Goal: Task Accomplishment & Management: Use online tool/utility

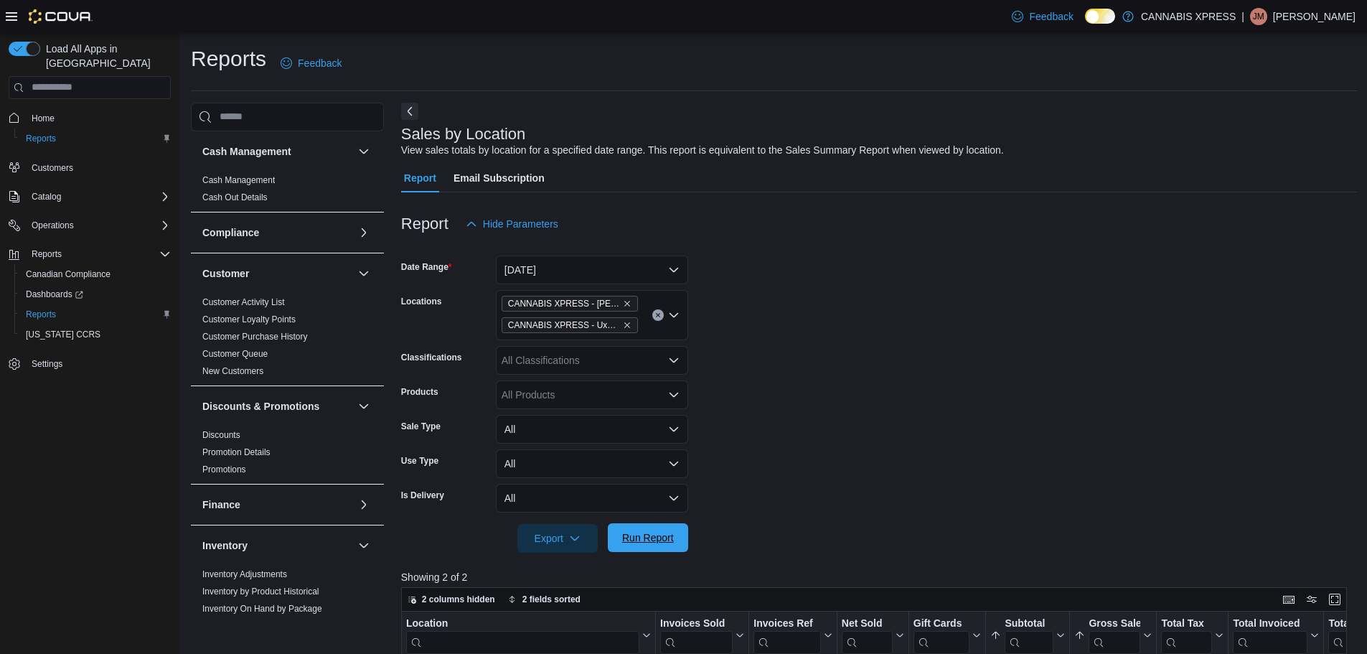
scroll to position [467, 0]
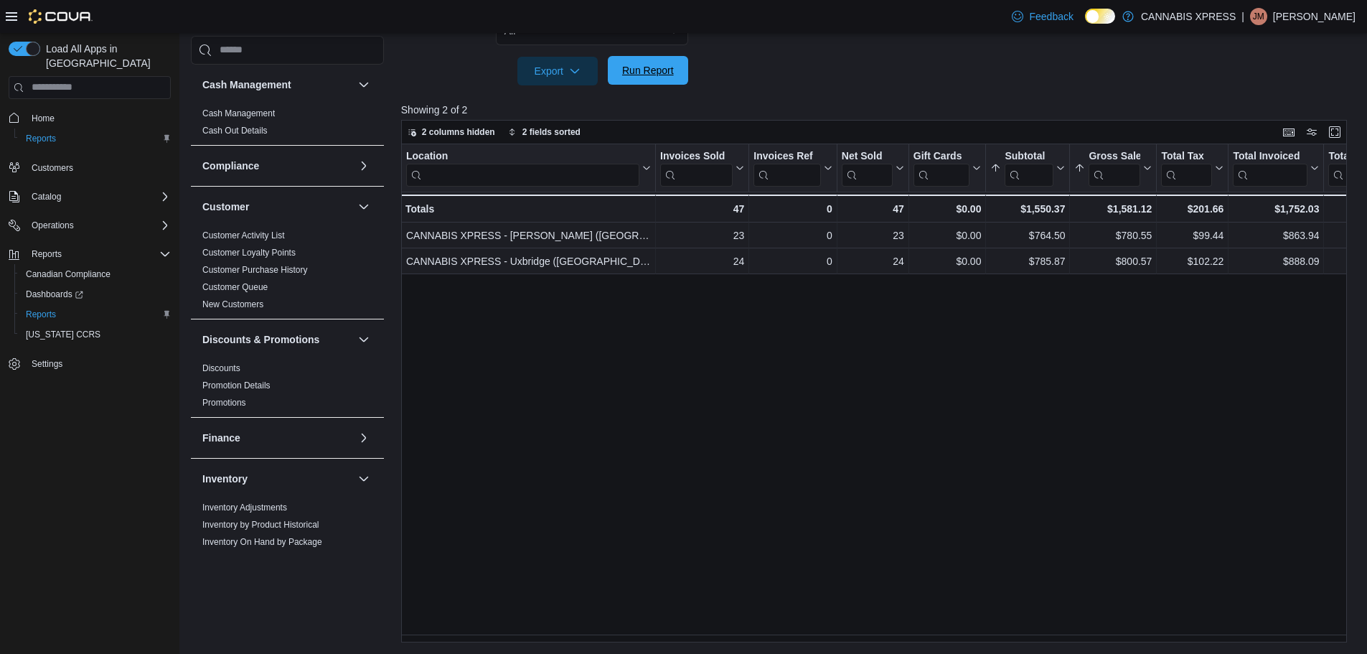
click at [647, 73] on span "Run Report" at bounding box center [648, 70] width 52 height 14
click at [651, 72] on span "Run Report" at bounding box center [648, 70] width 52 height 14
drag, startPoint x: 649, startPoint y: 70, endPoint x: 706, endPoint y: 251, distance: 189.7
click at [649, 70] on span "Run Report" at bounding box center [648, 71] width 52 height 14
click at [661, 53] on div at bounding box center [879, 50] width 956 height 11
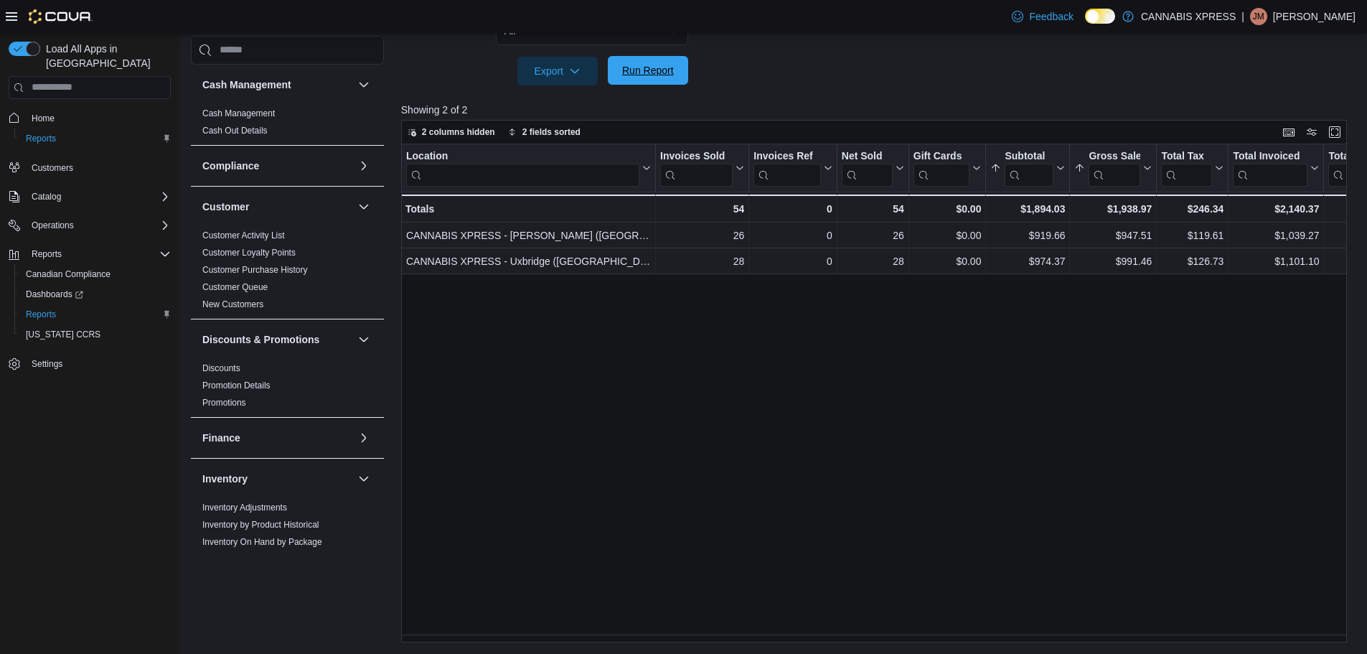
click at [659, 81] on span "Run Report" at bounding box center [647, 70] width 63 height 29
drag, startPoint x: 621, startPoint y: 69, endPoint x: 978, endPoint y: 103, distance: 358.9
click at [909, 107] on div "Report Hide Parameters Date Range Today Locations CANNABIS XPRESS - Pickering (…" at bounding box center [879, 184] width 956 height 918
click at [664, 58] on span "Run Report" at bounding box center [647, 70] width 63 height 29
click at [650, 75] on span "Run Report" at bounding box center [648, 70] width 52 height 14
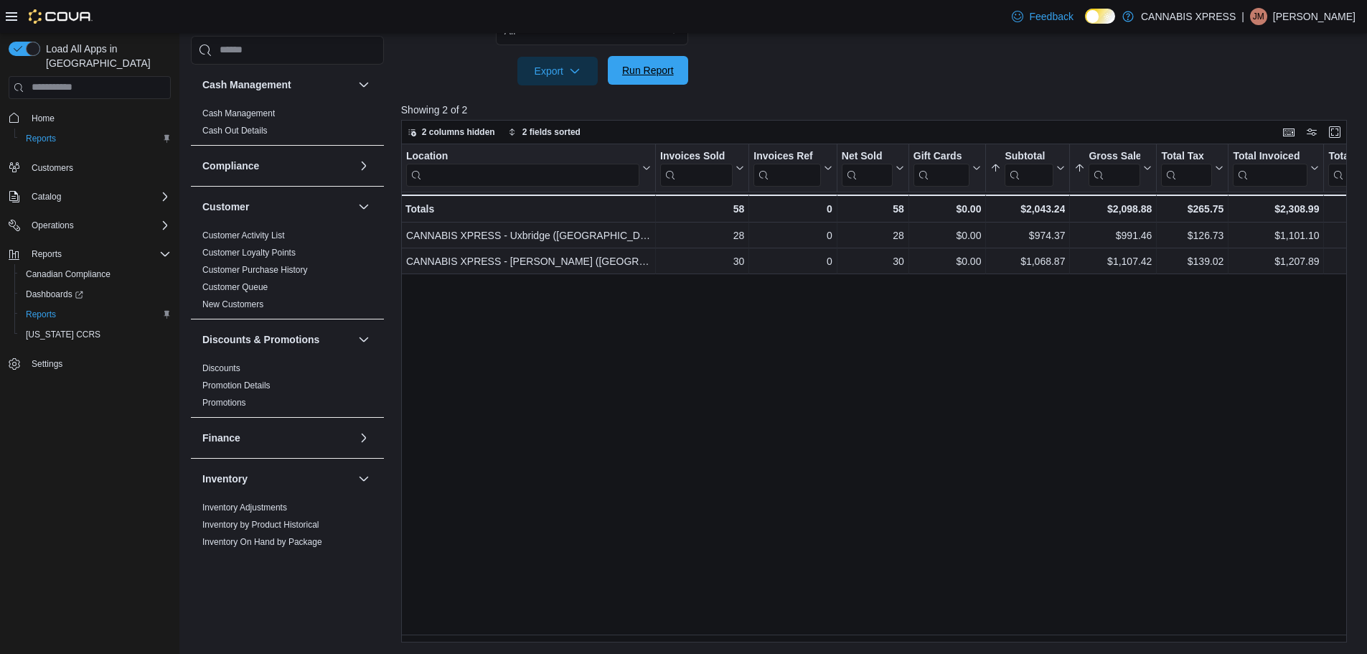
click at [650, 76] on span "Run Report" at bounding box center [648, 70] width 52 height 14
click at [644, 75] on span "Run Report" at bounding box center [648, 70] width 52 height 14
click at [626, 65] on span "Run Report" at bounding box center [648, 70] width 52 height 14
click at [646, 72] on span "Run Report" at bounding box center [648, 70] width 52 height 14
click at [634, 73] on span "Run Report" at bounding box center [648, 70] width 52 height 14
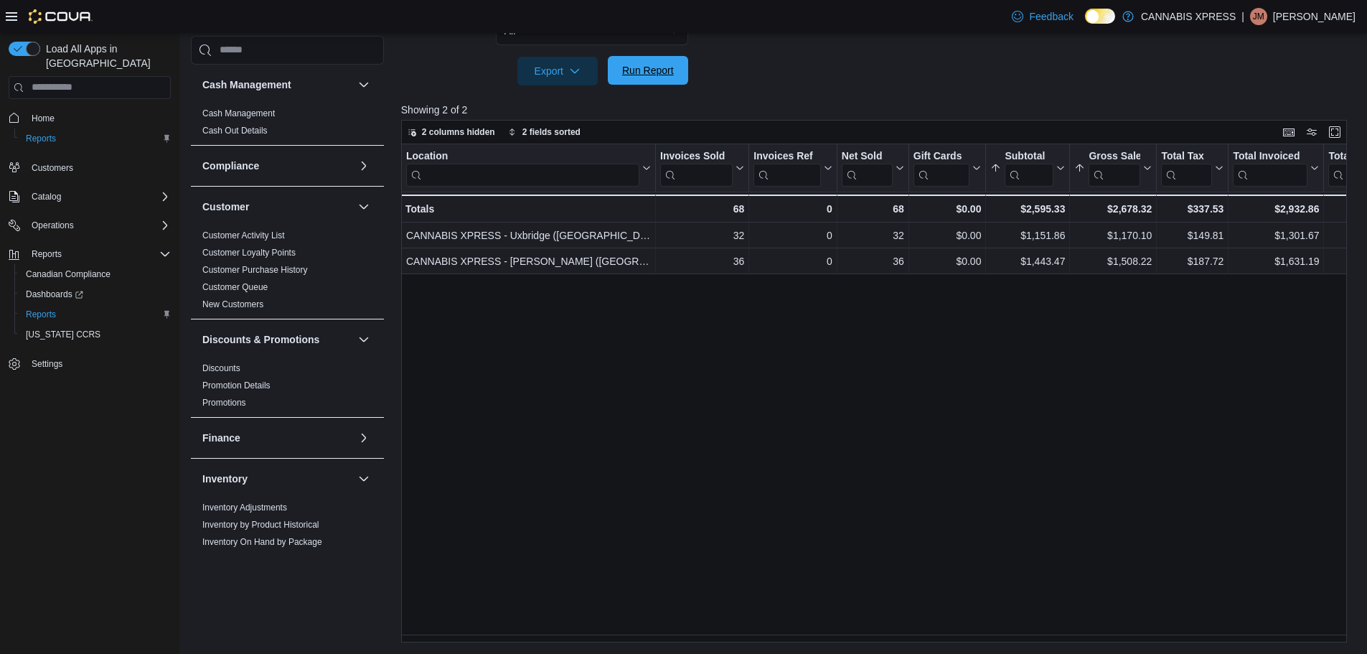
click at [634, 74] on span "Run Report" at bounding box center [648, 70] width 52 height 14
click at [670, 60] on span "Run Report" at bounding box center [647, 70] width 63 height 29
click at [655, 68] on span "Run Report" at bounding box center [648, 70] width 52 height 14
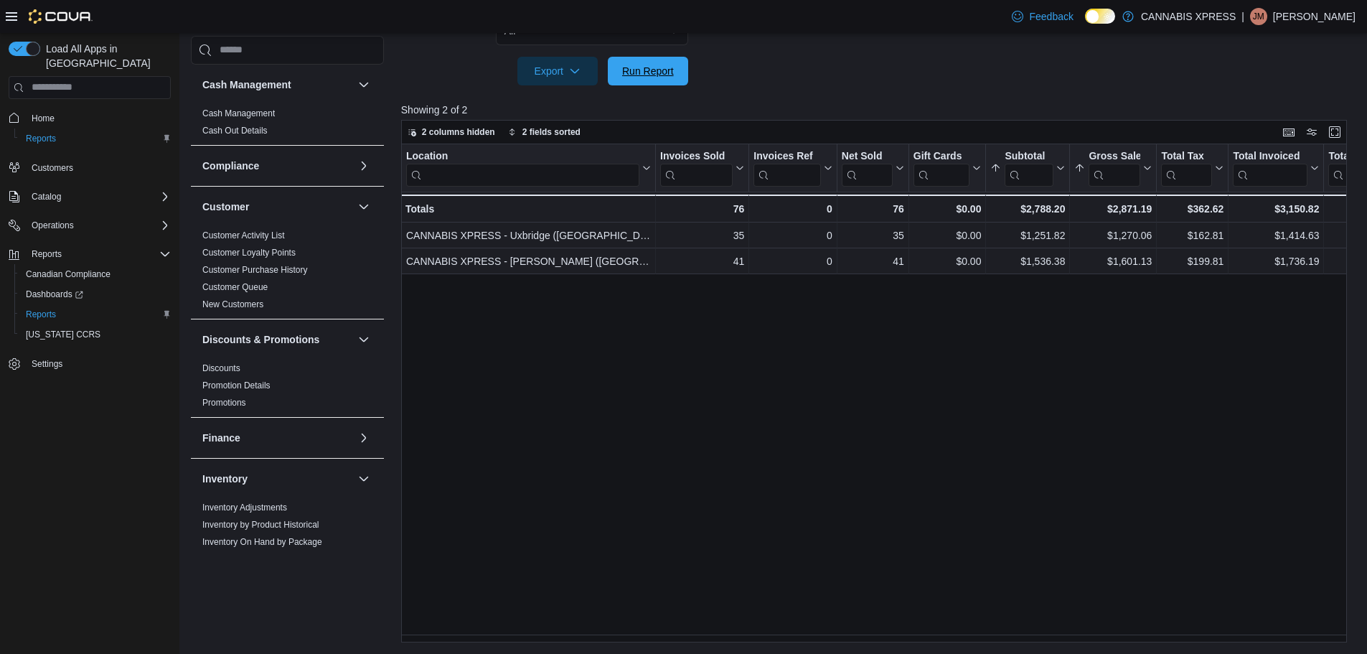
drag, startPoint x: 633, startPoint y: 70, endPoint x: 640, endPoint y: 316, distance: 246.9
click at [634, 72] on span "Run Report" at bounding box center [648, 71] width 52 height 14
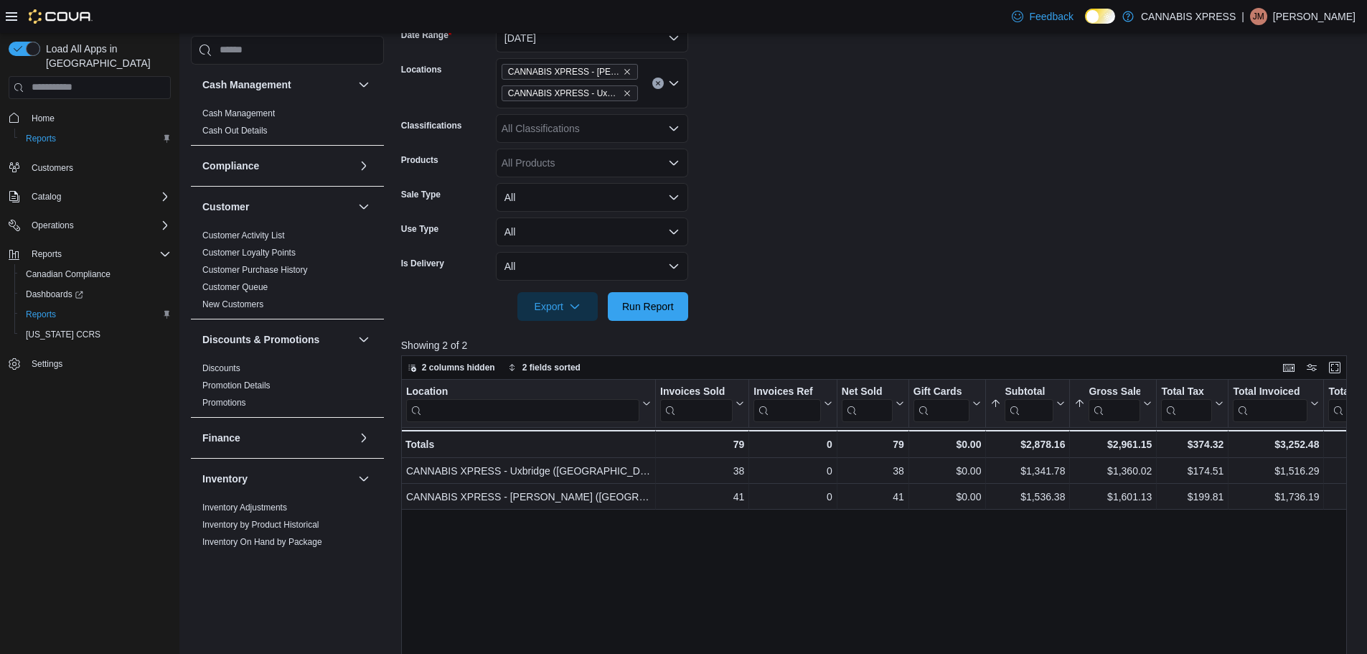
scroll to position [108, 0]
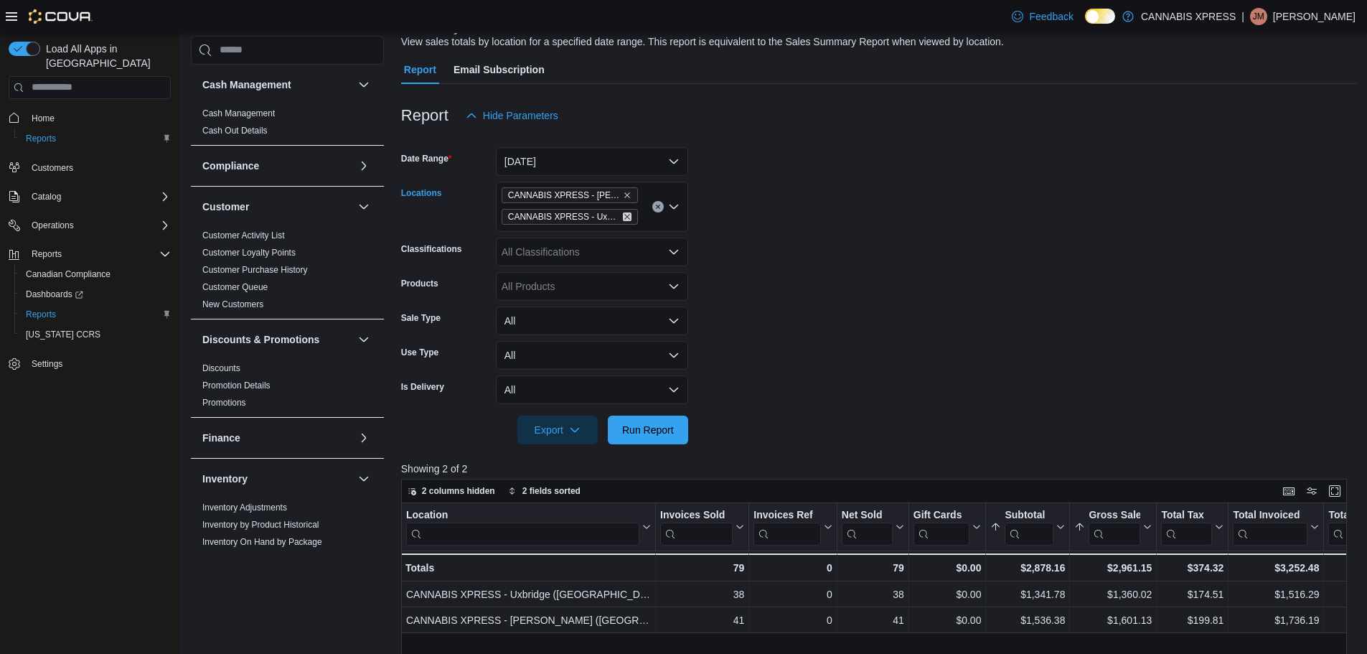
click at [624, 217] on icon "Remove CANNABIS XPRESS - Uxbridge (Reach Street) from selection in this group" at bounding box center [627, 216] width 9 height 9
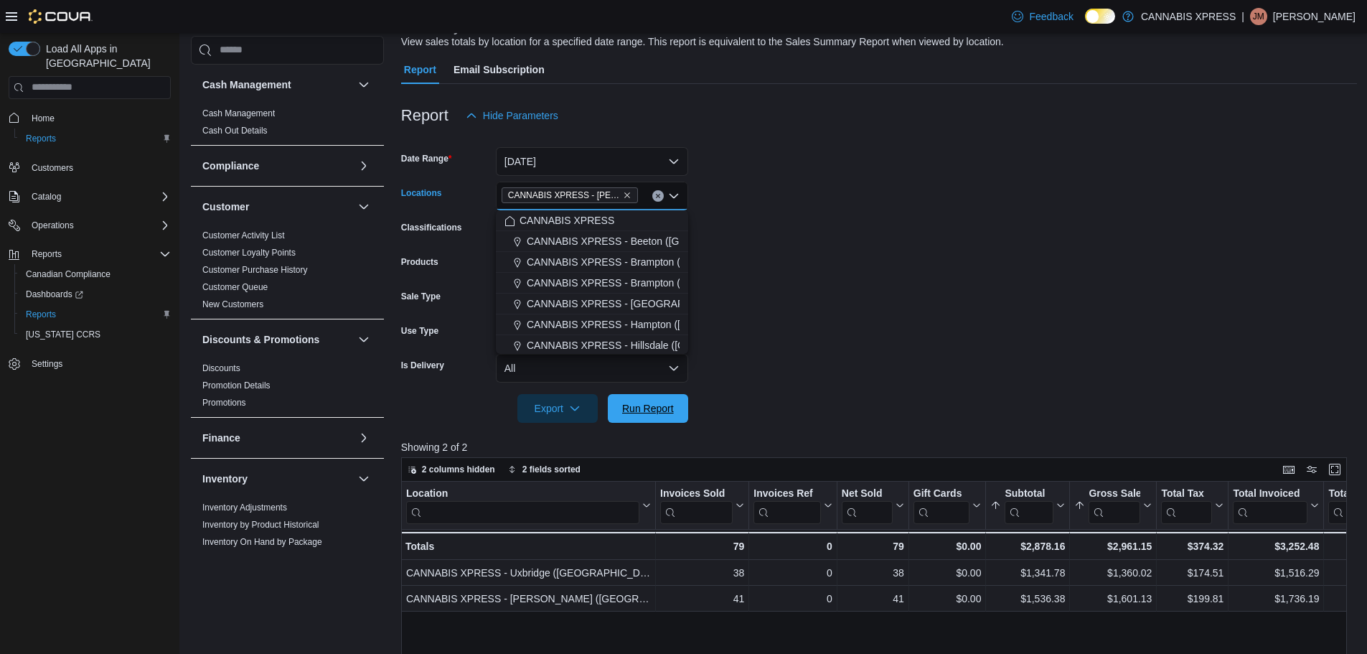
click at [663, 401] on span "Run Report" at bounding box center [648, 408] width 52 height 14
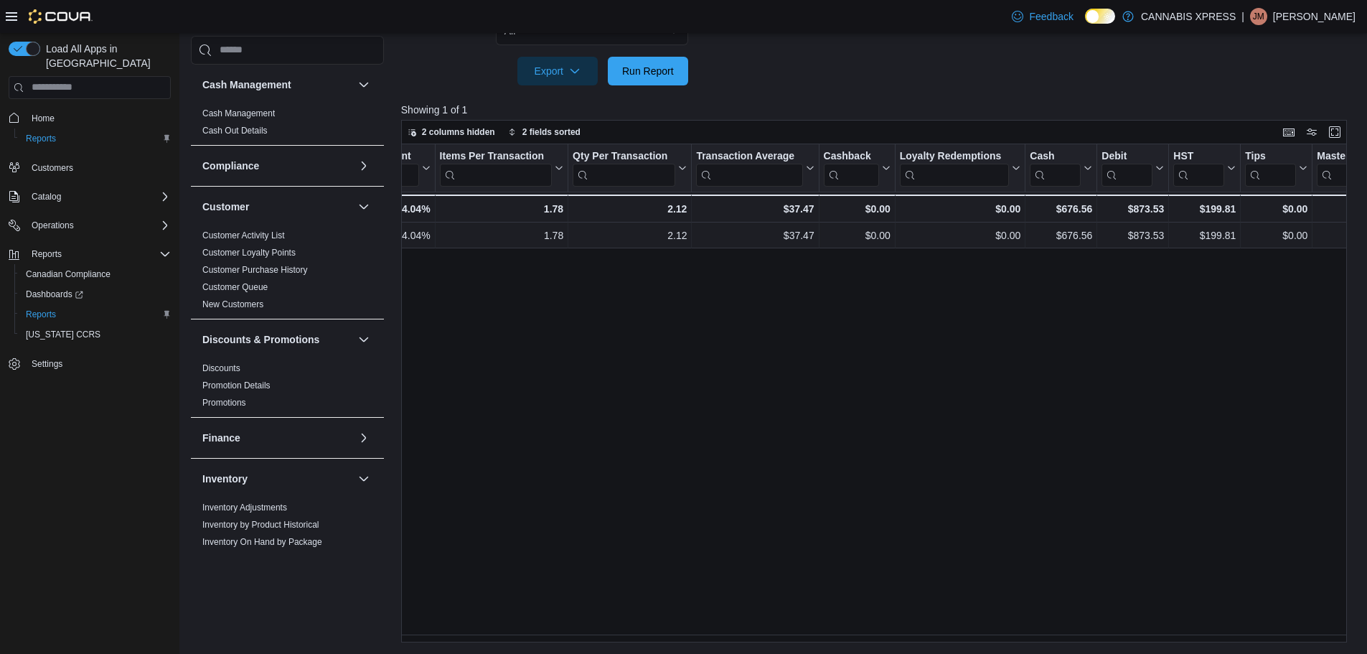
scroll to position [0, 1473]
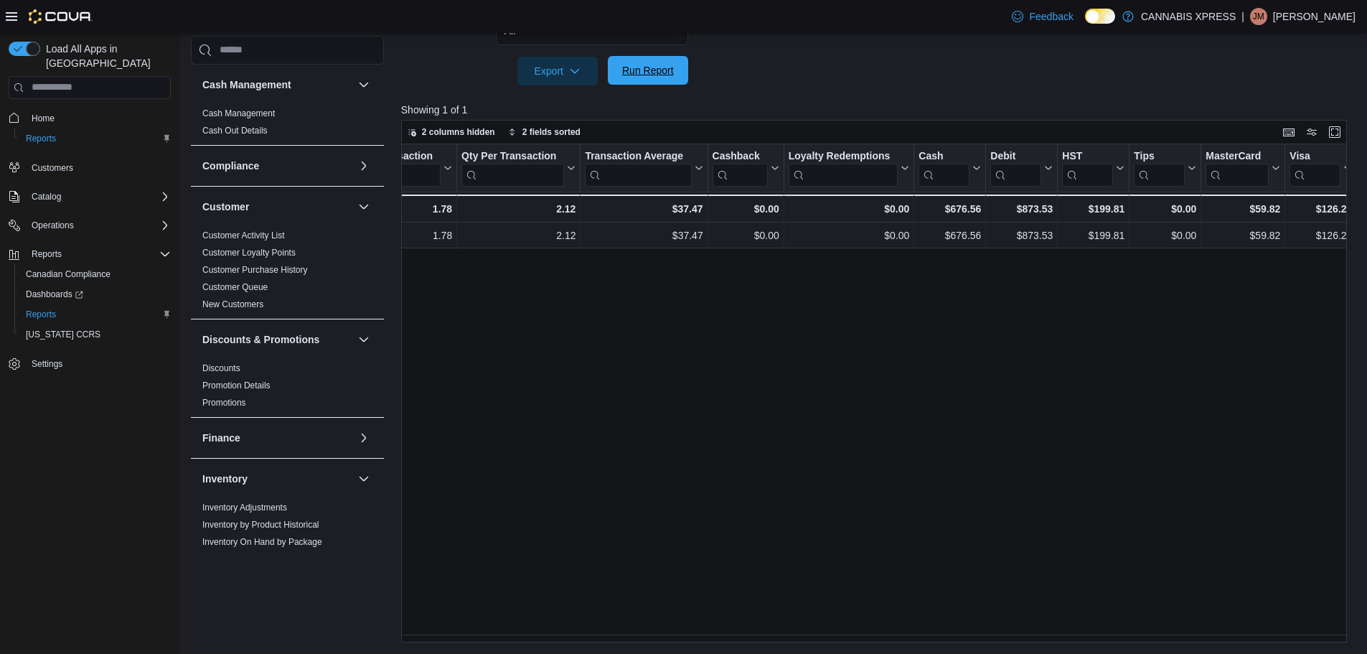
click at [654, 75] on span "Run Report" at bounding box center [648, 70] width 52 height 14
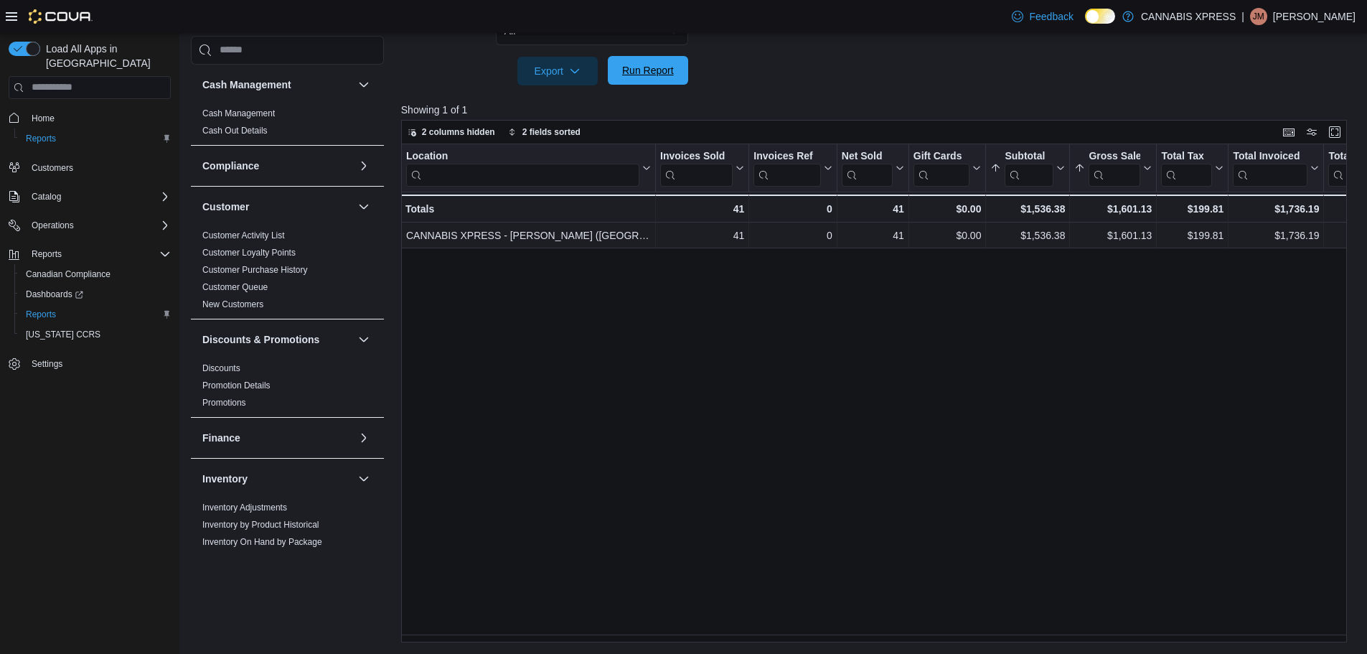
click at [632, 71] on span "Run Report" at bounding box center [648, 70] width 52 height 14
click at [649, 75] on span "Run Report" at bounding box center [648, 70] width 52 height 14
click at [1319, 20] on p "Jennifer Macmaster" at bounding box center [1314, 16] width 82 height 17
click at [1261, 148] on button "Sign Out" at bounding box center [1283, 140] width 132 height 23
